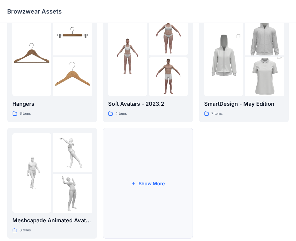
scroll to position [150, 0]
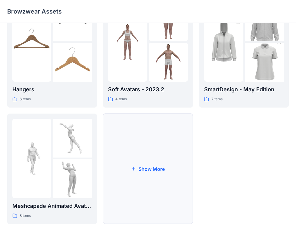
click at [145, 170] on button "Show More" at bounding box center [148, 168] width 90 height 110
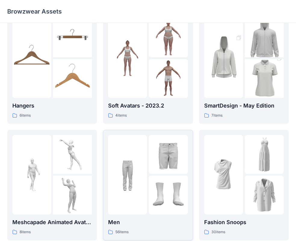
scroll to position [175, 0]
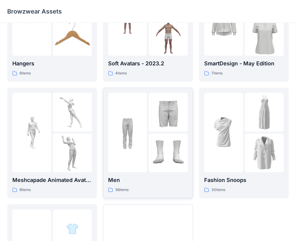
click at [161, 129] on img at bounding box center [168, 112] width 39 height 39
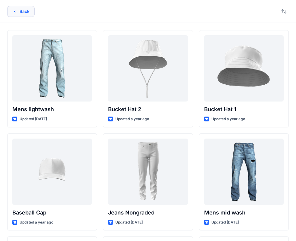
click at [20, 11] on button "Back" at bounding box center [20, 11] width 27 height 11
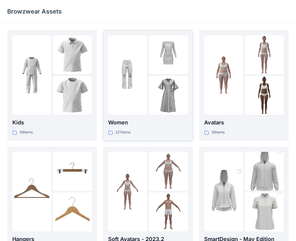
click at [147, 96] on div at bounding box center [147, 74] width 79 height 79
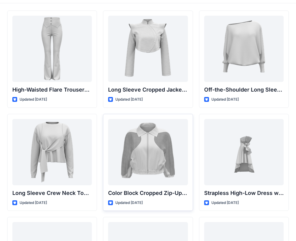
scroll to position [30, 0]
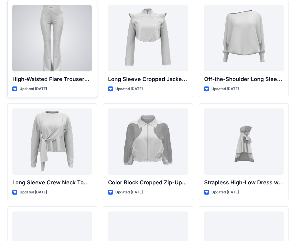
click at [68, 39] on div at bounding box center [51, 38] width 79 height 66
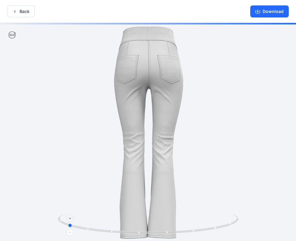
drag, startPoint x: 201, startPoint y: 226, endPoint x: 122, endPoint y: 220, distance: 78.8
click at [122, 220] on icon at bounding box center [149, 224] width 182 height 23
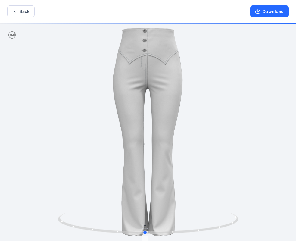
drag, startPoint x: 213, startPoint y: 228, endPoint x: 120, endPoint y: 219, distance: 94.0
click at [118, 226] on icon at bounding box center [149, 224] width 182 height 23
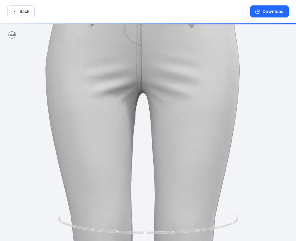
drag, startPoint x: 161, startPoint y: 47, endPoint x: 158, endPoint y: 167, distance: 119.5
click at [158, 167] on img at bounding box center [144, 215] width 610 height 610
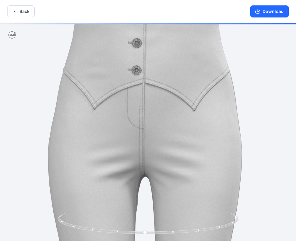
drag, startPoint x: 157, startPoint y: 97, endPoint x: 153, endPoint y: 154, distance: 56.7
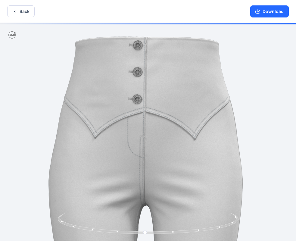
drag, startPoint x: 151, startPoint y: 81, endPoint x: 155, endPoint y: 130, distance: 48.9
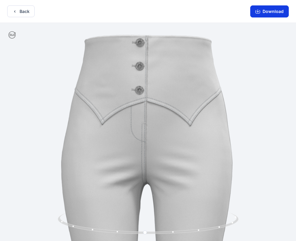
click at [265, 12] on button "Download" at bounding box center [269, 11] width 39 height 12
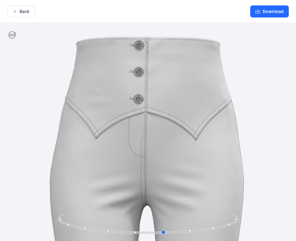
drag, startPoint x: 121, startPoint y: 231, endPoint x: 138, endPoint y: 206, distance: 30.4
click at [138, 206] on div at bounding box center [148, 132] width 296 height 219
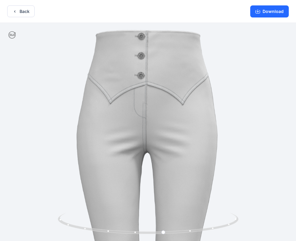
drag, startPoint x: 162, startPoint y: 199, endPoint x: 151, endPoint y: 28, distance: 171.3
click at [151, 28] on img at bounding box center [148, 241] width 443 height 443
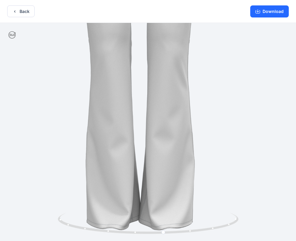
drag, startPoint x: 162, startPoint y: 164, endPoint x: 164, endPoint y: 60, distance: 104.2
click at [164, 60] on img at bounding box center [139, 20] width 443 height 443
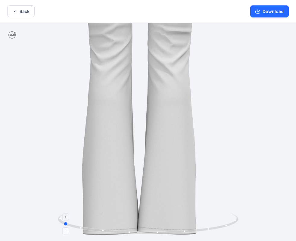
drag, startPoint x: 183, startPoint y: 240, endPoint x: 112, endPoint y: 229, distance: 72.2
click at [112, 229] on icon at bounding box center [149, 224] width 182 height 23
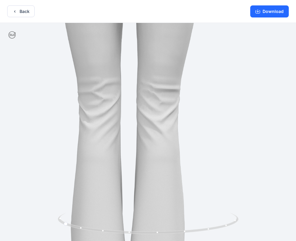
drag, startPoint x: 183, startPoint y: 109, endPoint x: 185, endPoint y: 180, distance: 70.8
click at [185, 180] on img at bounding box center [128, 78] width 443 height 443
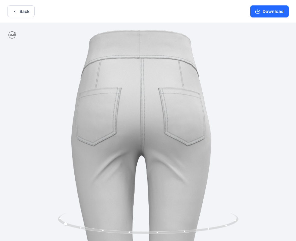
drag, startPoint x: 164, startPoint y: 127, endPoint x: 174, endPoint y: 177, distance: 51.0
click at [172, 203] on img at bounding box center [140, 244] width 443 height 443
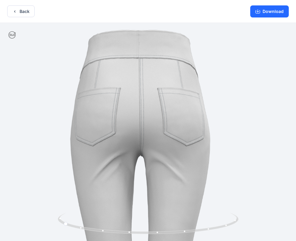
drag, startPoint x: 165, startPoint y: 115, endPoint x: 162, endPoint y: 172, distance: 57.2
click at [162, 172] on img at bounding box center [139, 244] width 443 height 443
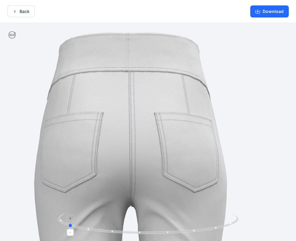
drag, startPoint x: 153, startPoint y: 230, endPoint x: 124, endPoint y: 214, distance: 33.4
click at [124, 214] on icon at bounding box center [149, 224] width 182 height 23
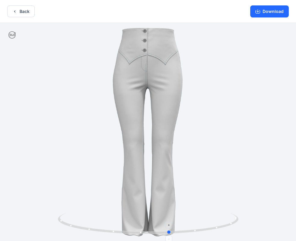
drag, startPoint x: 199, startPoint y: 231, endPoint x: 120, endPoint y: 226, distance: 78.4
click at [120, 226] on icon at bounding box center [149, 224] width 182 height 23
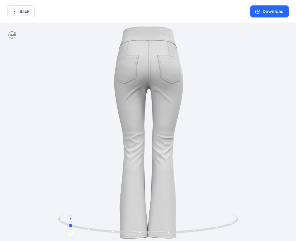
drag, startPoint x: 205, startPoint y: 226, endPoint x: 112, endPoint y: 231, distance: 93.1
click at [112, 231] on icon at bounding box center [149, 224] width 182 height 23
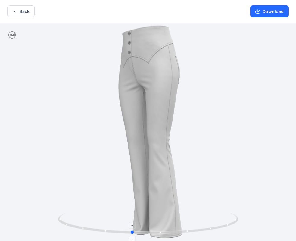
drag, startPoint x: 199, startPoint y: 229, endPoint x: 84, endPoint y: 235, distance: 115.4
click at [84, 235] on icon at bounding box center [149, 224] width 182 height 23
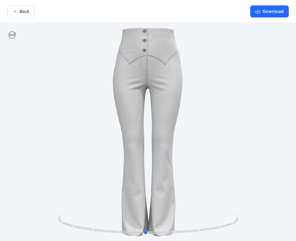
drag, startPoint x: 222, startPoint y: 226, endPoint x: 55, endPoint y: 240, distance: 167.3
click at [55, 240] on div at bounding box center [148, 132] width 296 height 219
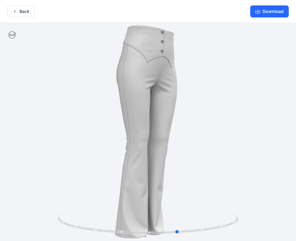
drag, startPoint x: 203, startPoint y: 227, endPoint x: 54, endPoint y: 239, distance: 148.8
click at [54, 239] on div at bounding box center [148, 132] width 296 height 219
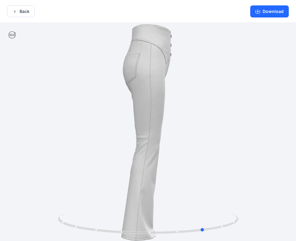
drag, startPoint x: 209, startPoint y: 227, endPoint x: 61, endPoint y: 237, distance: 148.8
click at [61, 237] on div at bounding box center [148, 132] width 296 height 219
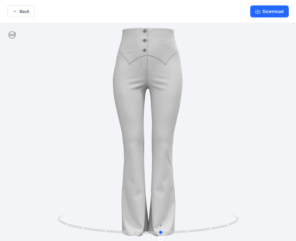
drag, startPoint x: 232, startPoint y: 222, endPoint x: 189, endPoint y: 231, distance: 43.6
click at [189, 231] on icon at bounding box center [149, 224] width 182 height 23
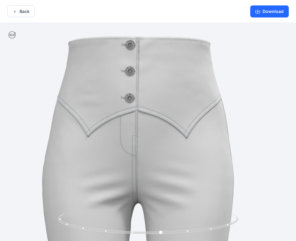
drag, startPoint x: 151, startPoint y: 121, endPoint x: 142, endPoint y: 192, distance: 71.3
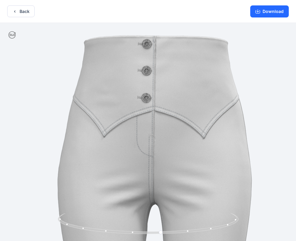
drag, startPoint x: 119, startPoint y: 113, endPoint x: 139, endPoint y: 179, distance: 68.7
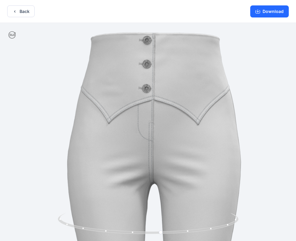
drag, startPoint x: 153, startPoint y: 191, endPoint x: 159, endPoint y: 112, distance: 79.4
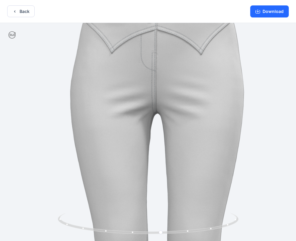
drag, startPoint x: 157, startPoint y: 182, endPoint x: 154, endPoint y: 106, distance: 75.6
click at [155, 110] on img at bounding box center [158, 223] width 547 height 547
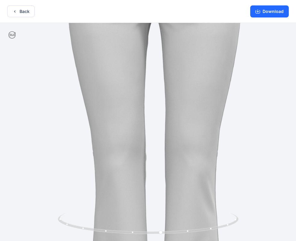
drag, startPoint x: 157, startPoint y: 165, endPoint x: 148, endPoint y: 104, distance: 61.4
click at [150, 107] on img at bounding box center [156, 129] width 547 height 547
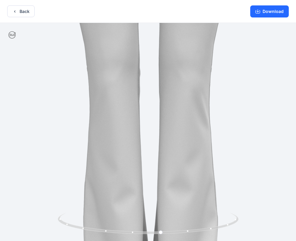
drag, startPoint x: 153, startPoint y: 163, endPoint x: 155, endPoint y: 96, distance: 66.8
click at [153, 80] on img at bounding box center [150, 44] width 547 height 547
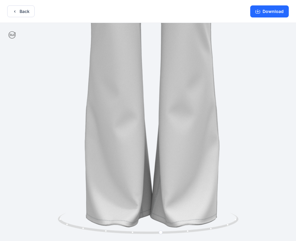
drag, startPoint x: 166, startPoint y: 141, endPoint x: 168, endPoint y: 79, distance: 62.3
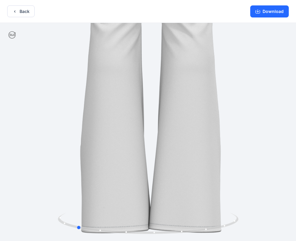
drag, startPoint x: 215, startPoint y: 228, endPoint x: 147, endPoint y: 156, distance: 99.2
click at [138, 237] on div at bounding box center [148, 227] width 181 height 30
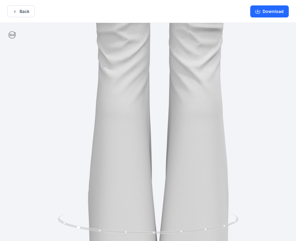
drag, startPoint x: 149, startPoint y: 113, endPoint x: 161, endPoint y: 188, distance: 75.3
click at [161, 217] on div at bounding box center [148, 132] width 296 height 219
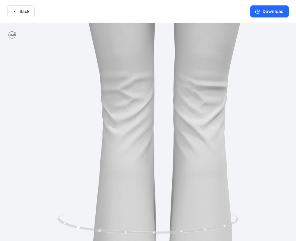
click at [160, 193] on img at bounding box center [163, 73] width 547 height 547
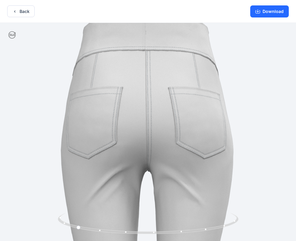
drag, startPoint x: 153, startPoint y: 135, endPoint x: 150, endPoint y: 195, distance: 59.4
drag, startPoint x: 151, startPoint y: 68, endPoint x: 135, endPoint y: 199, distance: 131.7
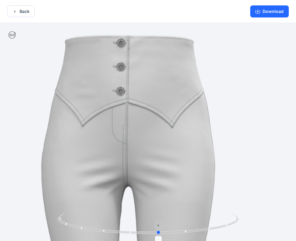
drag, startPoint x: 126, startPoint y: 230, endPoint x: 205, endPoint y: 230, distance: 78.9
click at [205, 230] on icon at bounding box center [149, 224] width 182 height 23
